Goal: Find specific page/section: Find specific page/section

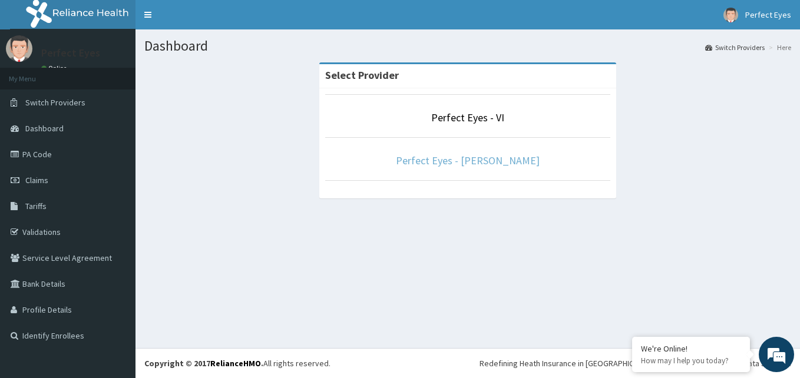
click at [458, 163] on link "Perfect Eyes - [PERSON_NAME]" at bounding box center [468, 161] width 144 height 14
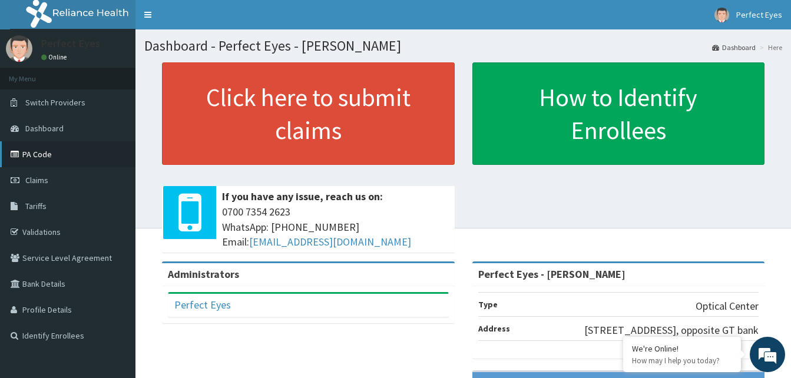
click at [54, 161] on link "PA Code" at bounding box center [67, 154] width 135 height 26
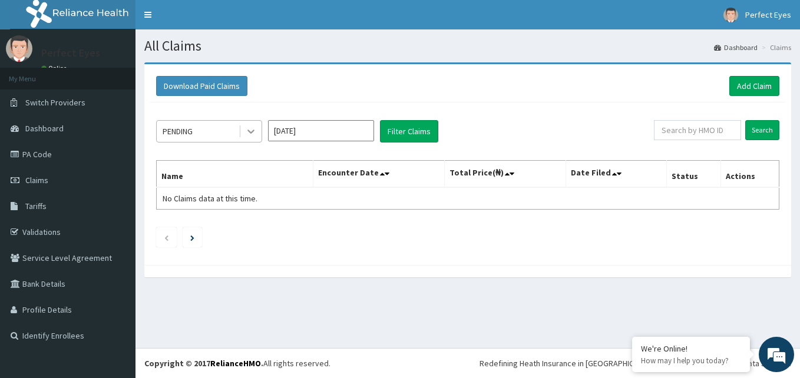
click at [249, 124] on div at bounding box center [250, 131] width 21 height 21
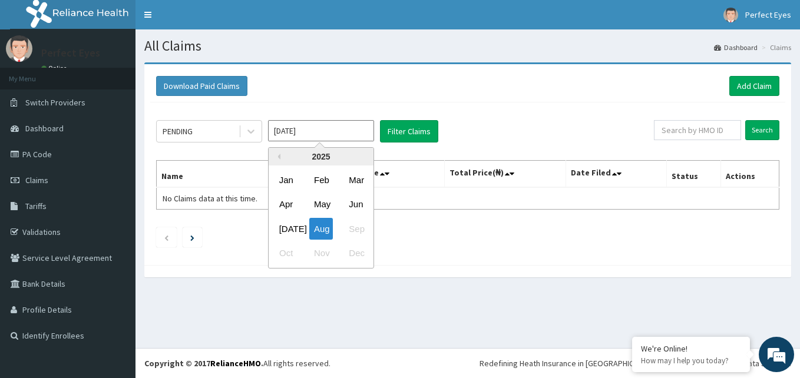
click at [329, 137] on input "Aug 2025" at bounding box center [321, 130] width 106 height 21
click at [291, 222] on div "Jul" at bounding box center [286, 229] width 24 height 22
type input "Jul 2025"
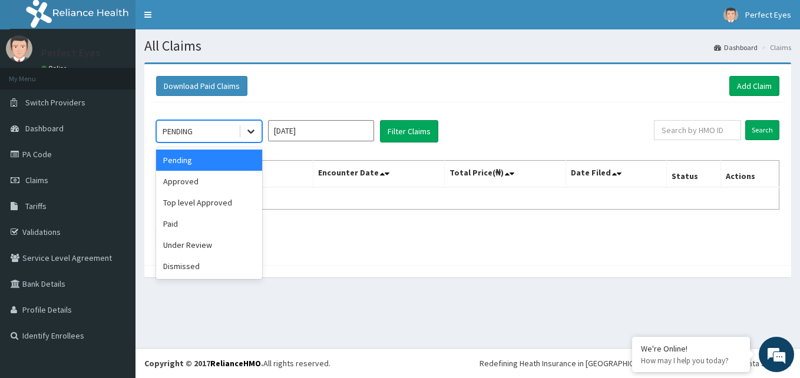
click at [251, 131] on icon at bounding box center [251, 131] width 12 height 12
click at [192, 228] on div "Paid" at bounding box center [209, 223] width 106 height 21
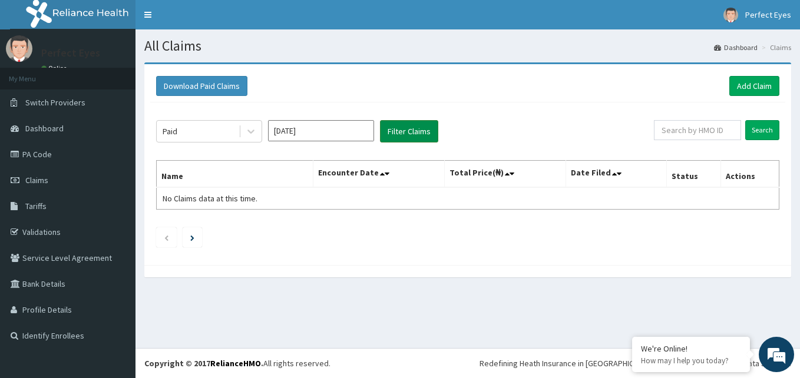
click at [396, 133] on button "Filter Claims" at bounding box center [409, 131] width 58 height 22
click at [756, 133] on input "Search" at bounding box center [762, 130] width 34 height 20
click at [705, 120] on input "text" at bounding box center [697, 130] width 87 height 20
drag, startPoint x: 231, startPoint y: 229, endPoint x: 206, endPoint y: 220, distance: 27.6
click at [217, 228] on ul at bounding box center [467, 237] width 623 height 20
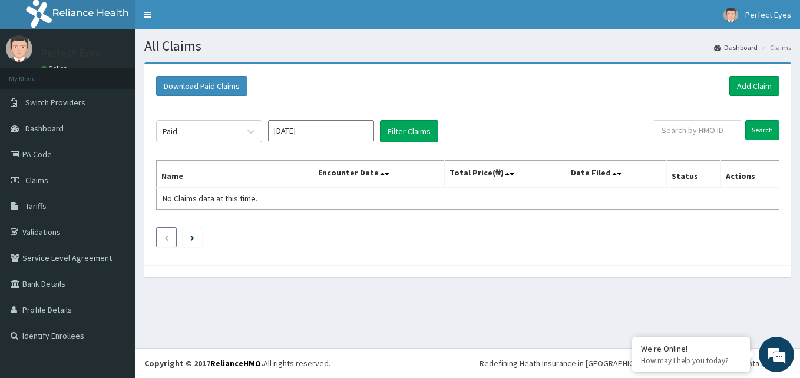
drag, startPoint x: 171, startPoint y: 233, endPoint x: 167, endPoint y: 239, distance: 7.5
click at [167, 239] on li at bounding box center [166, 237] width 21 height 20
click at [44, 280] on link "Bank Details" at bounding box center [67, 284] width 135 height 26
